Goal: Information Seeking & Learning: Learn about a topic

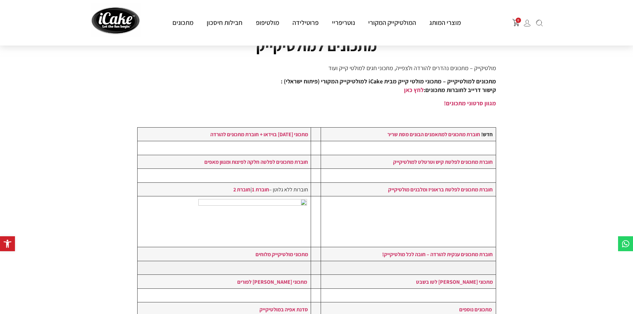
scroll to position [33, 0]
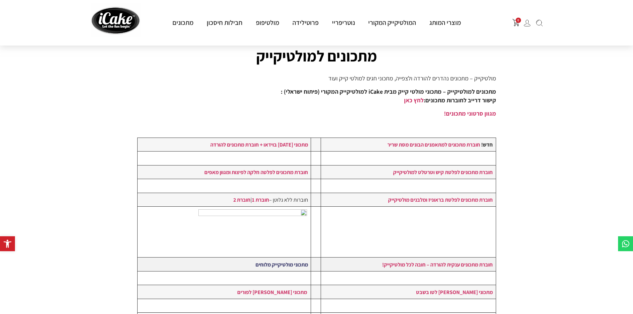
click at [290, 263] on link "מתכוני מולטיקייק מלוחים" at bounding box center [281, 264] width 52 height 7
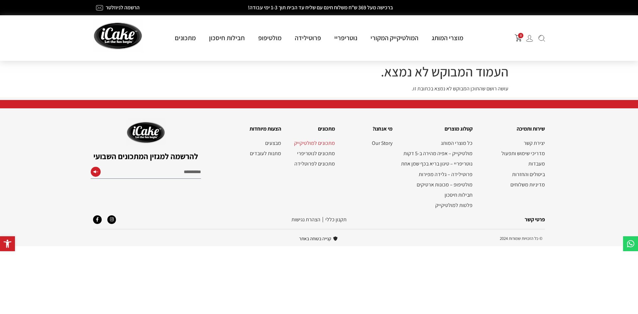
click at [322, 142] on link "מתכונים למולטיקייק" at bounding box center [311, 143] width 47 height 6
